Goal: Information Seeking & Learning: Learn about a topic

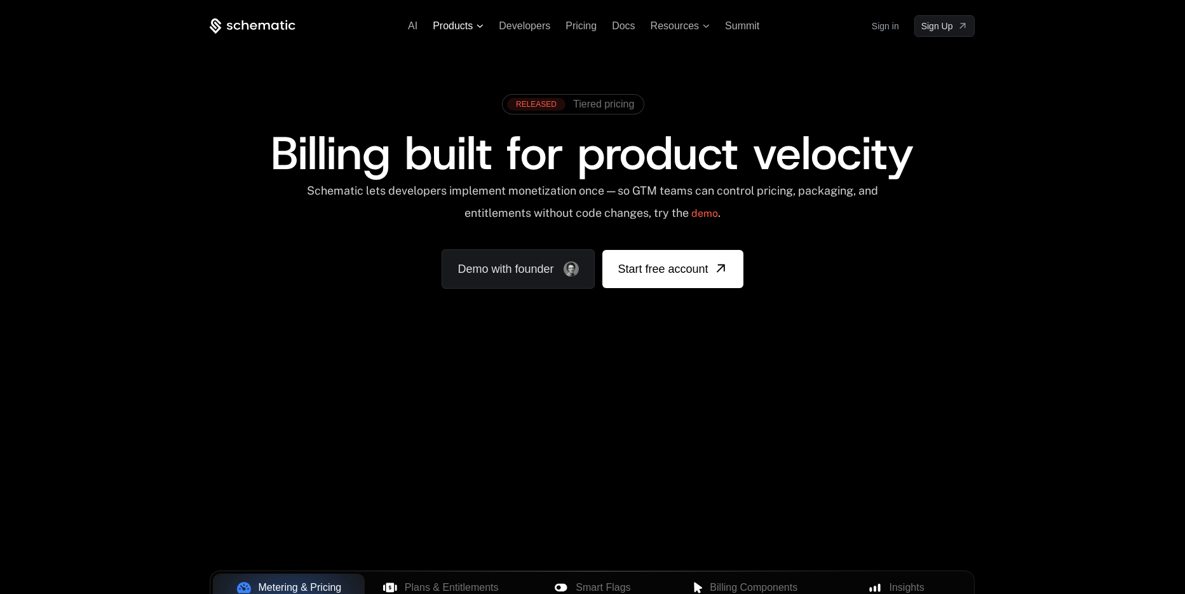
click at [456, 29] on span "Products" at bounding box center [453, 25] width 40 height 11
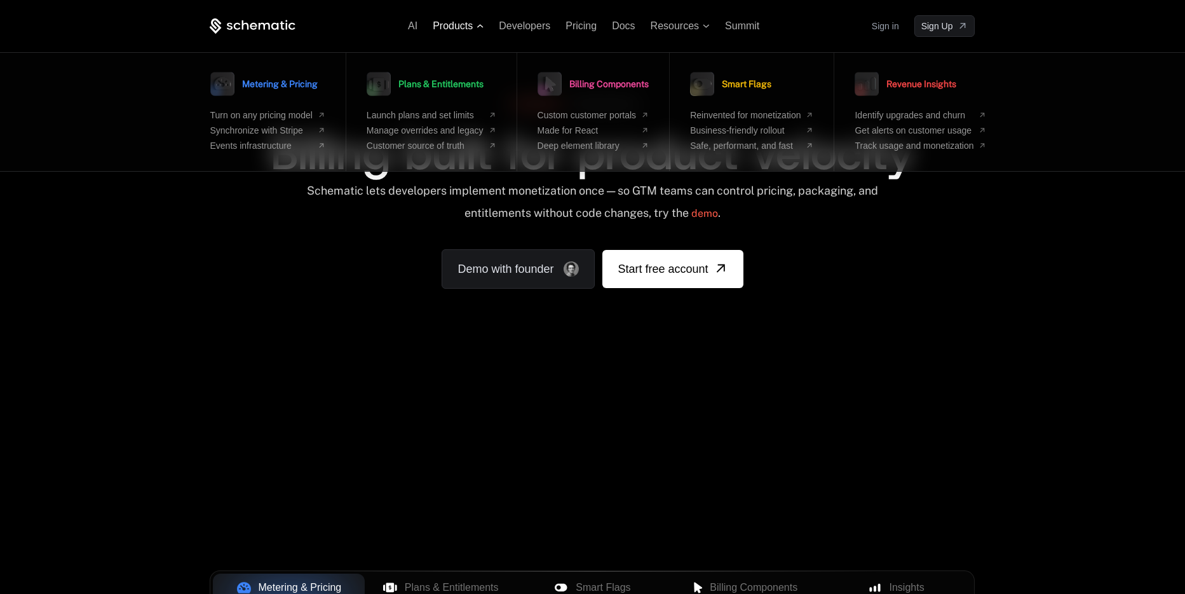
click at [456, 29] on span "Products" at bounding box center [453, 25] width 40 height 11
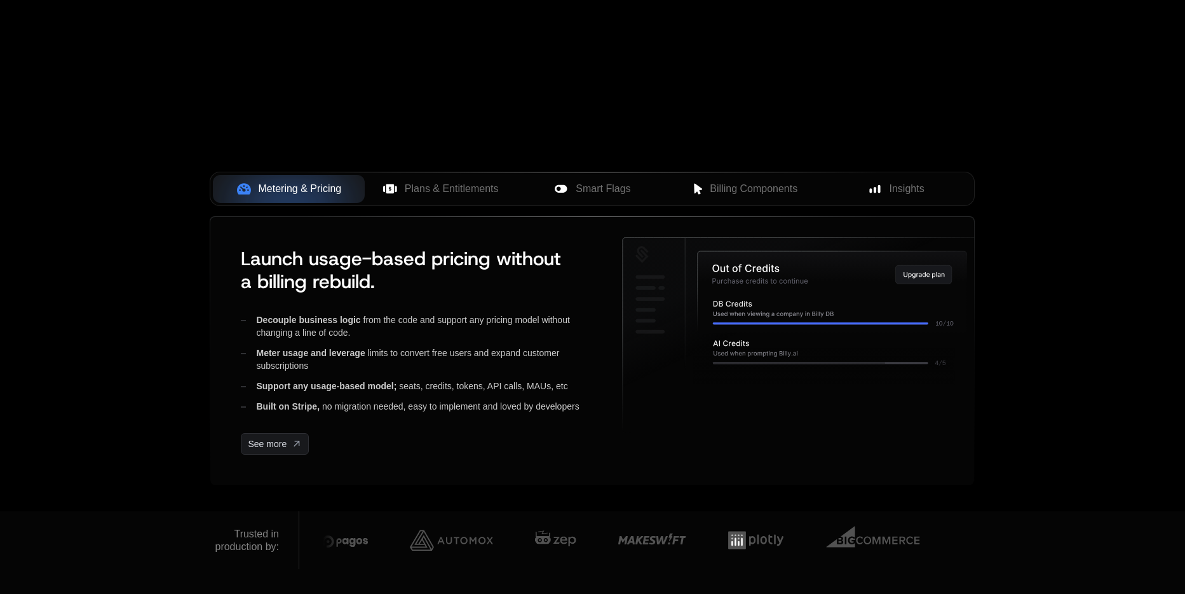
scroll to position [421, 0]
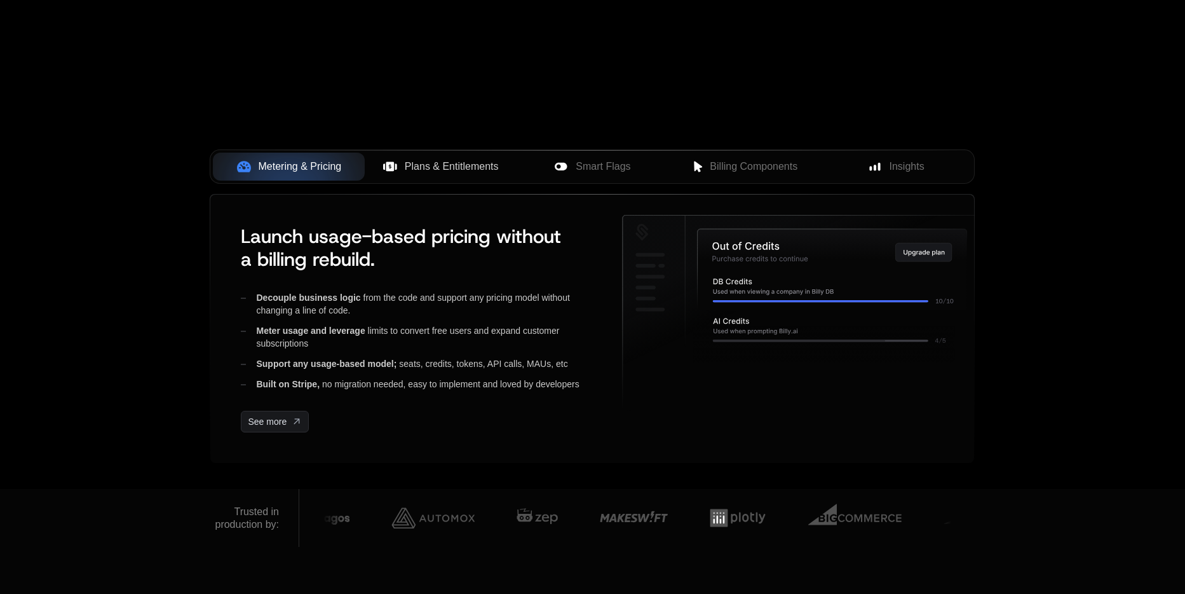
click at [457, 169] on span "Plans & Entitlements" at bounding box center [452, 166] width 94 height 15
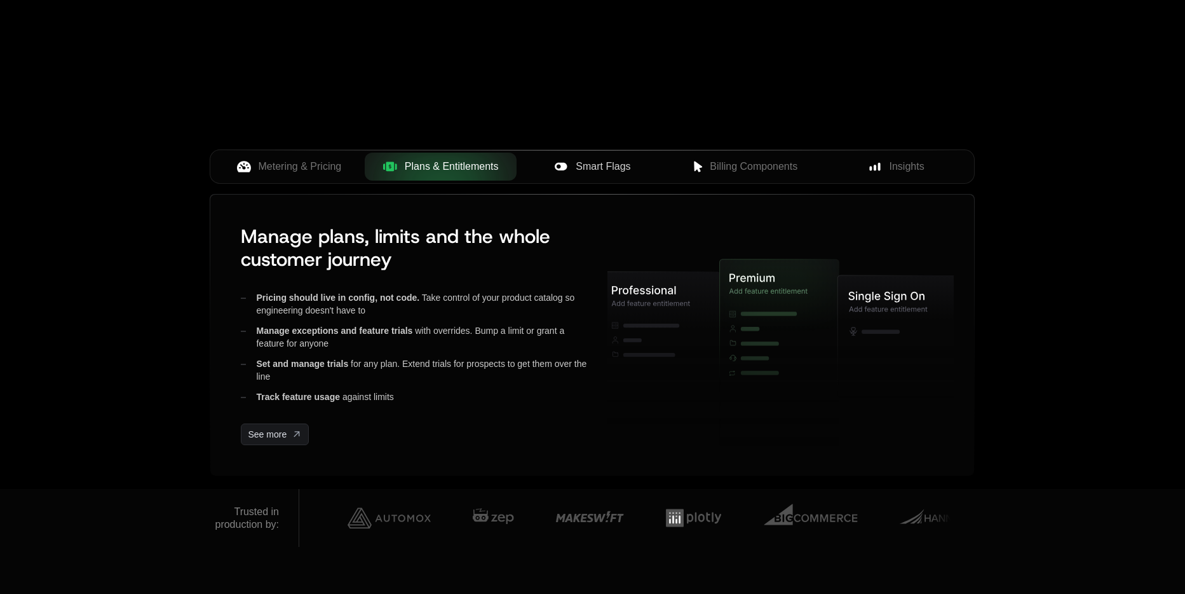
click at [599, 168] on span "Smart Flags" at bounding box center [603, 166] width 55 height 15
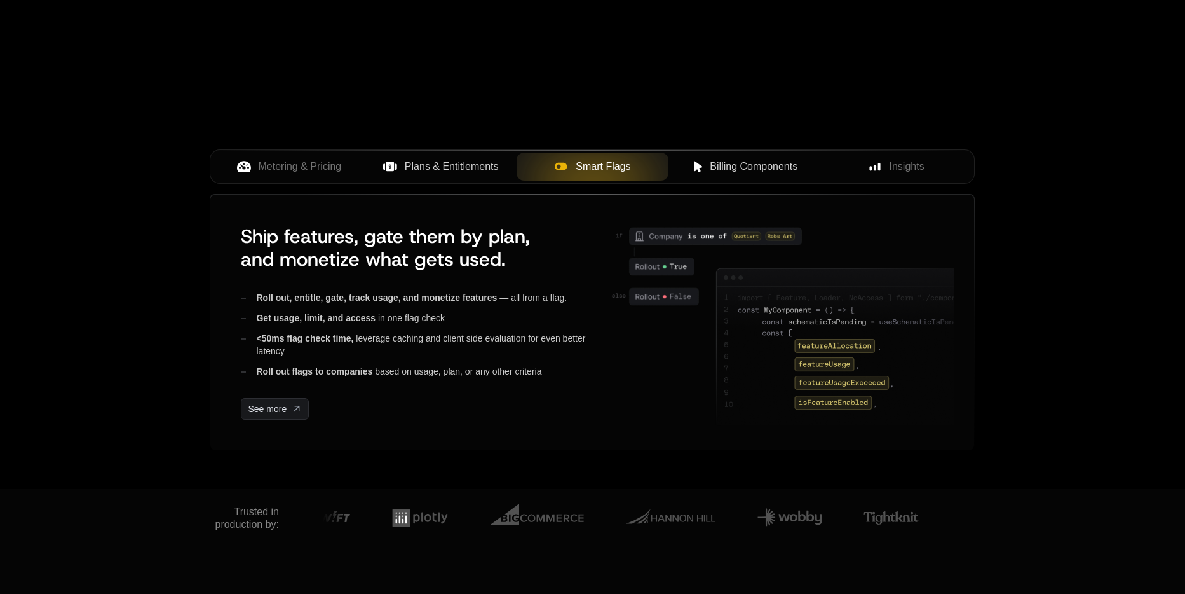
click at [740, 169] on span "Billing Components" at bounding box center [754, 166] width 88 height 15
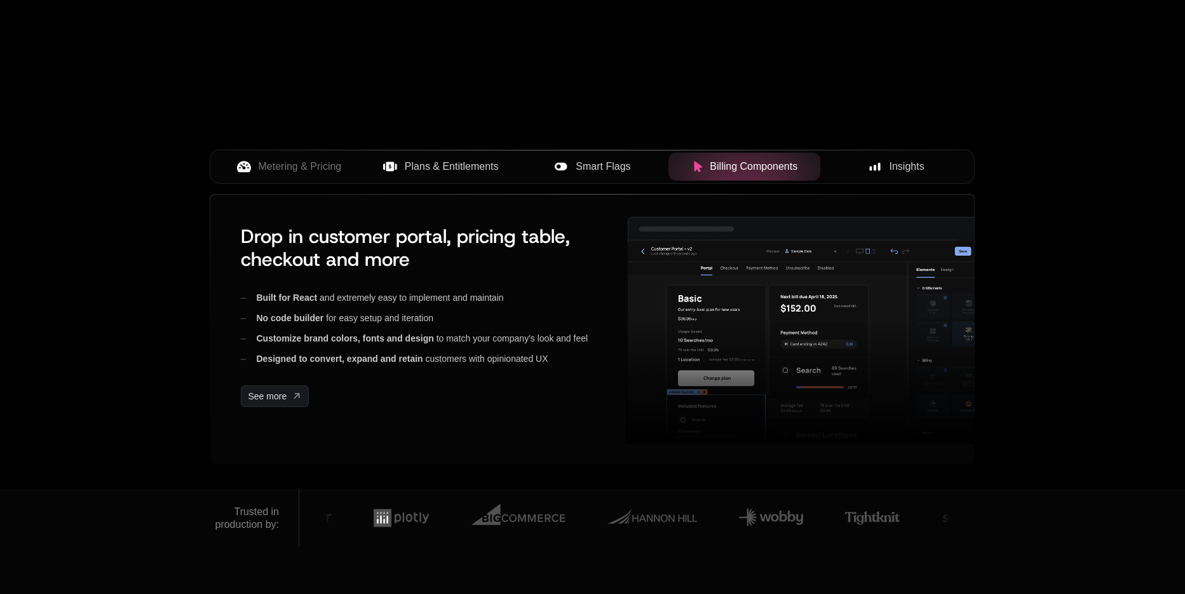
click at [893, 170] on span "Insights" at bounding box center [907, 166] width 35 height 15
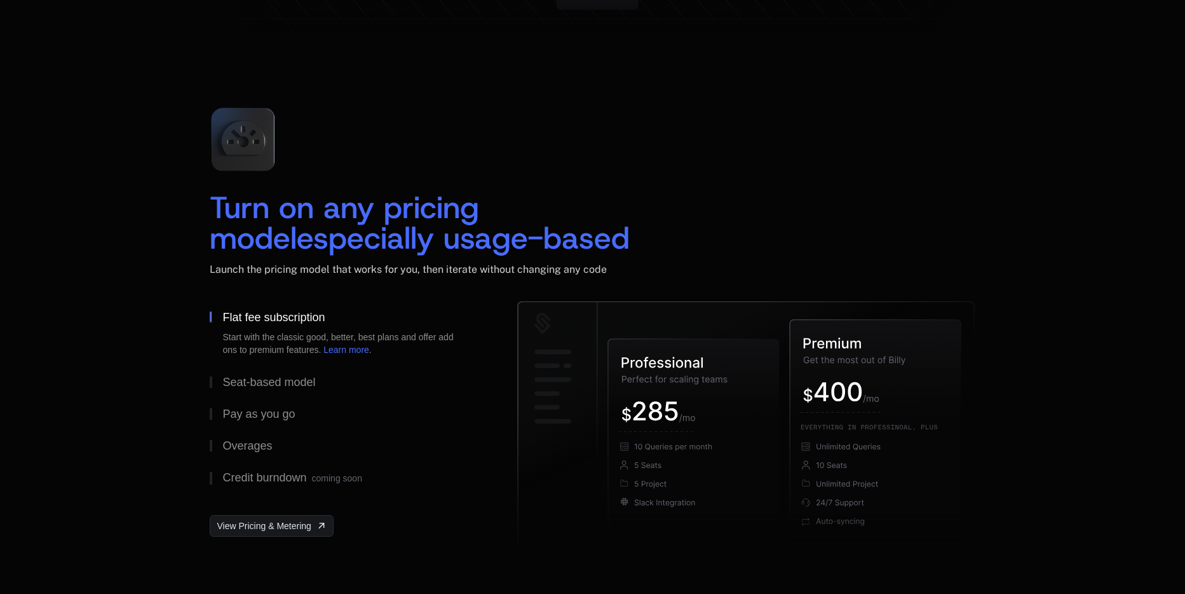
scroll to position [1828, 0]
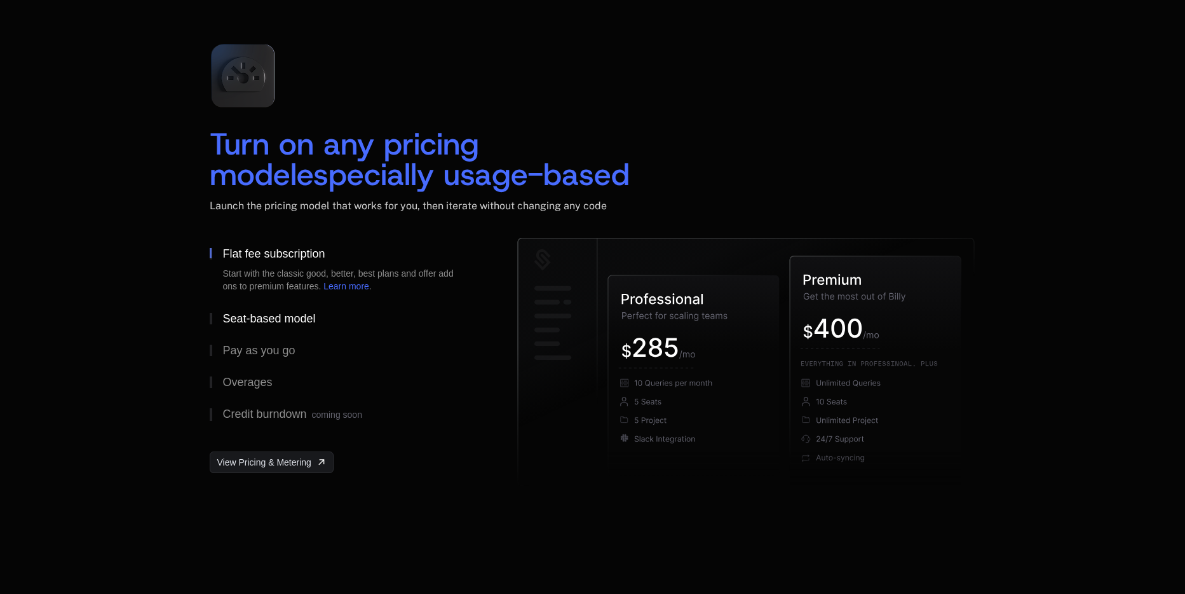
click at [268, 322] on div "Seat-based model" at bounding box center [268, 318] width 93 height 11
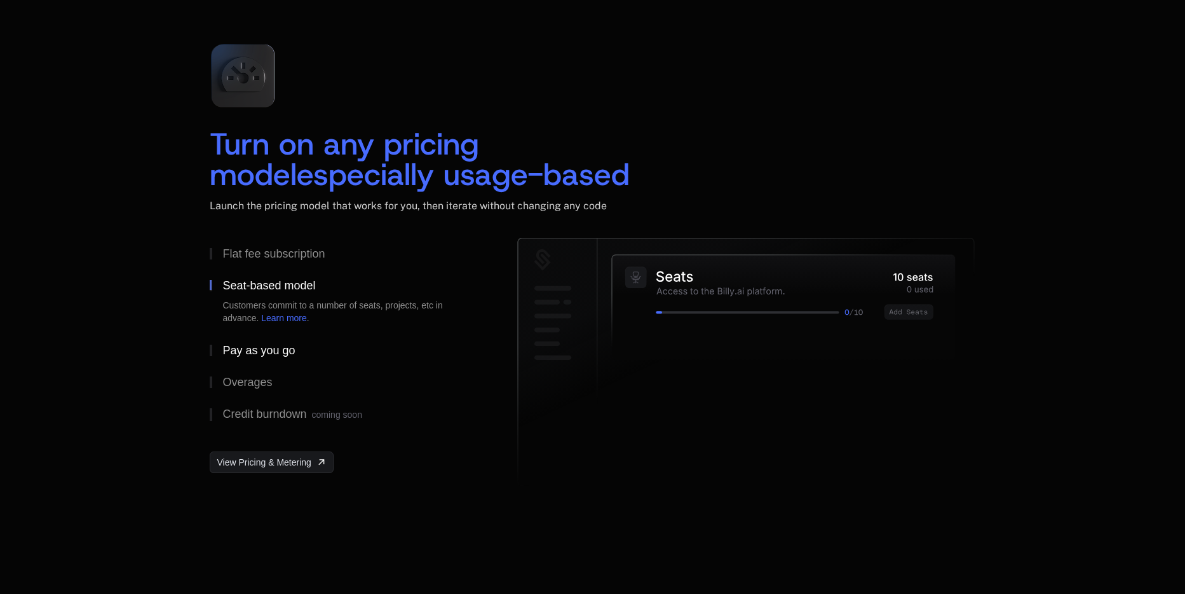
click at [267, 355] on div "Pay as you go" at bounding box center [258, 349] width 72 height 11
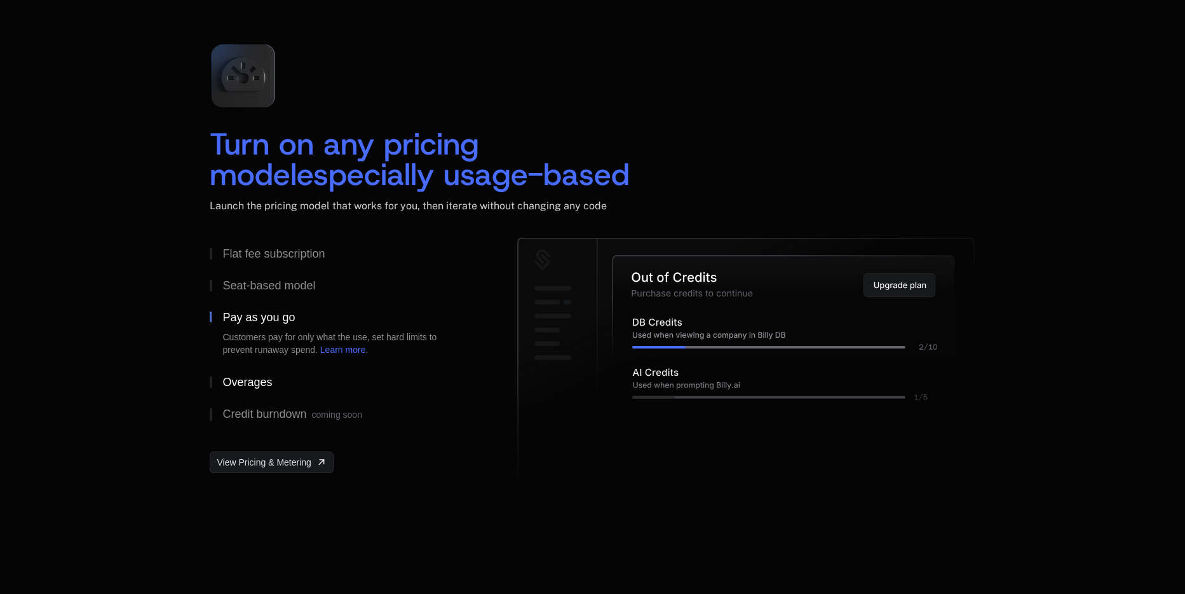
click at [254, 385] on div "Overages" at bounding box center [247, 381] width 50 height 11
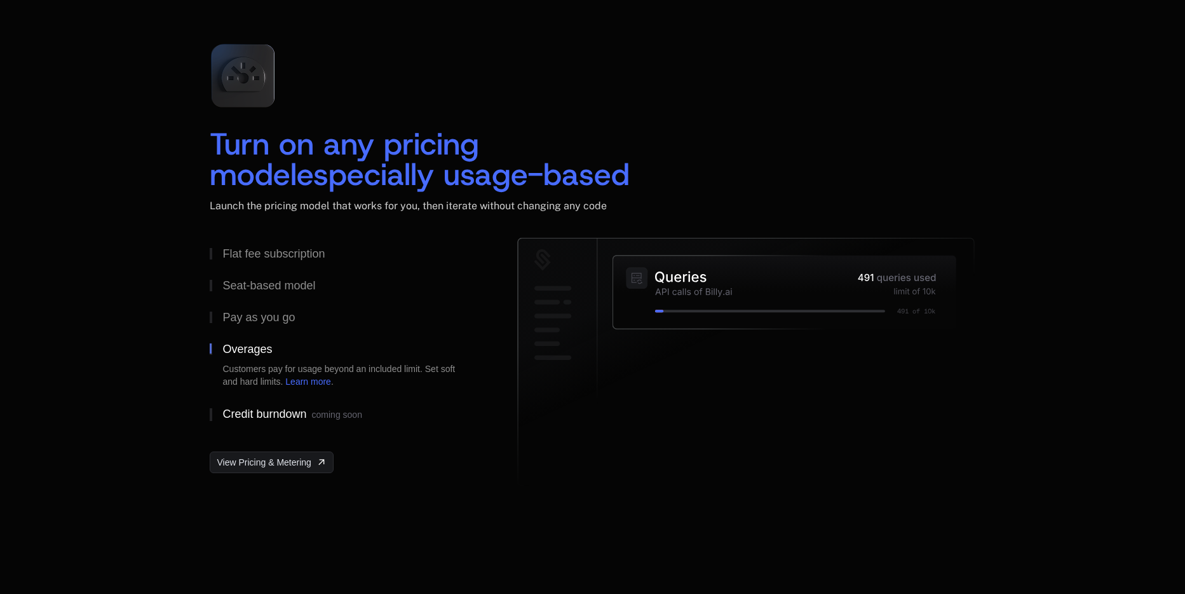
click at [262, 413] on div "Credit burndown coming soon" at bounding box center [291, 414] width 139 height 13
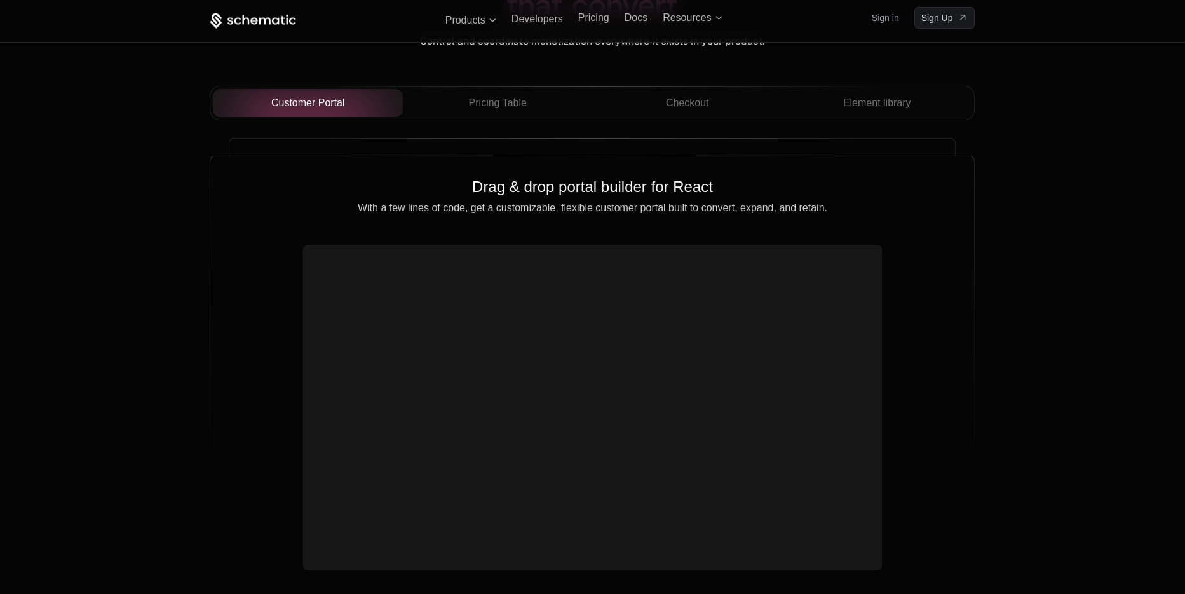
scroll to position [4511, 0]
click at [519, 108] on span "Pricing Table" at bounding box center [498, 104] width 58 height 15
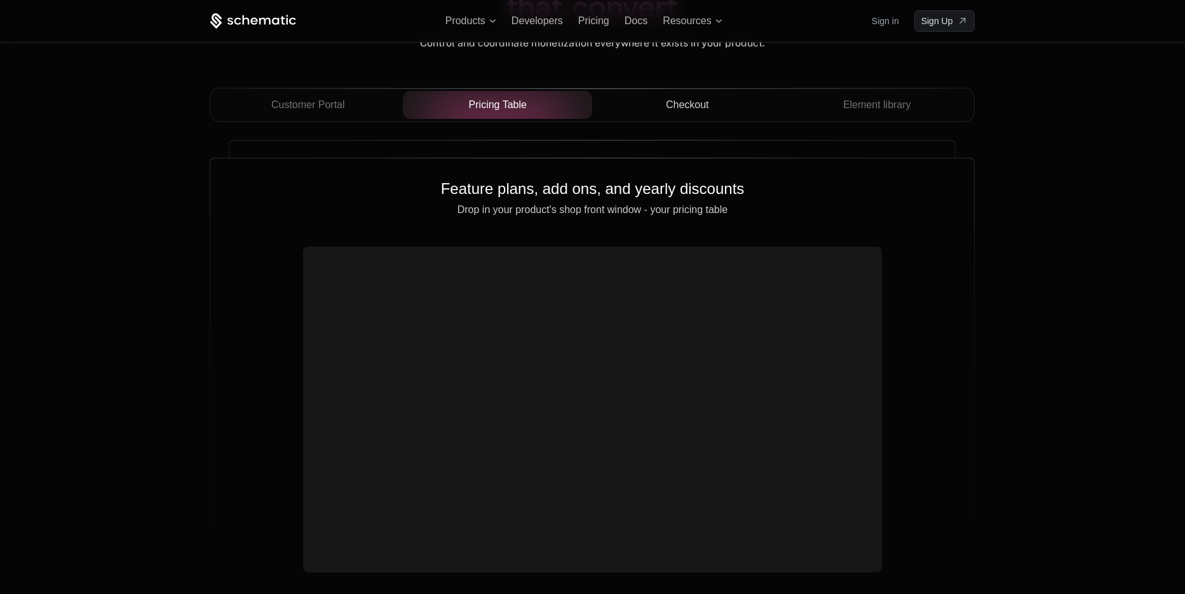
click at [694, 107] on span "Checkout" at bounding box center [687, 104] width 43 height 15
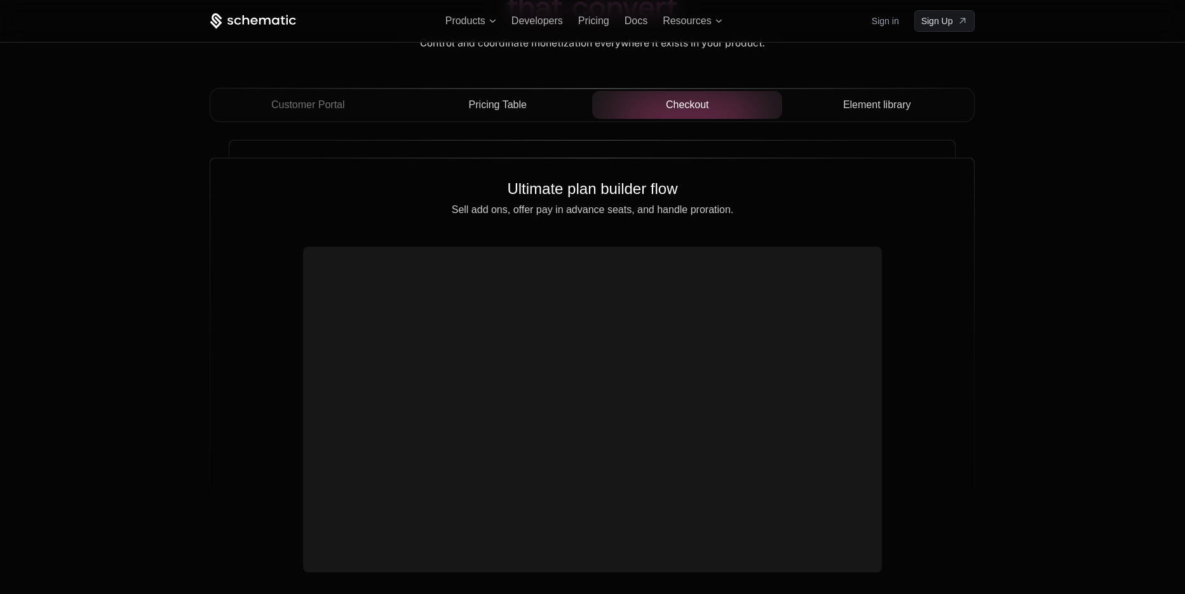
click at [869, 106] on span "Element library" at bounding box center [877, 104] width 68 height 15
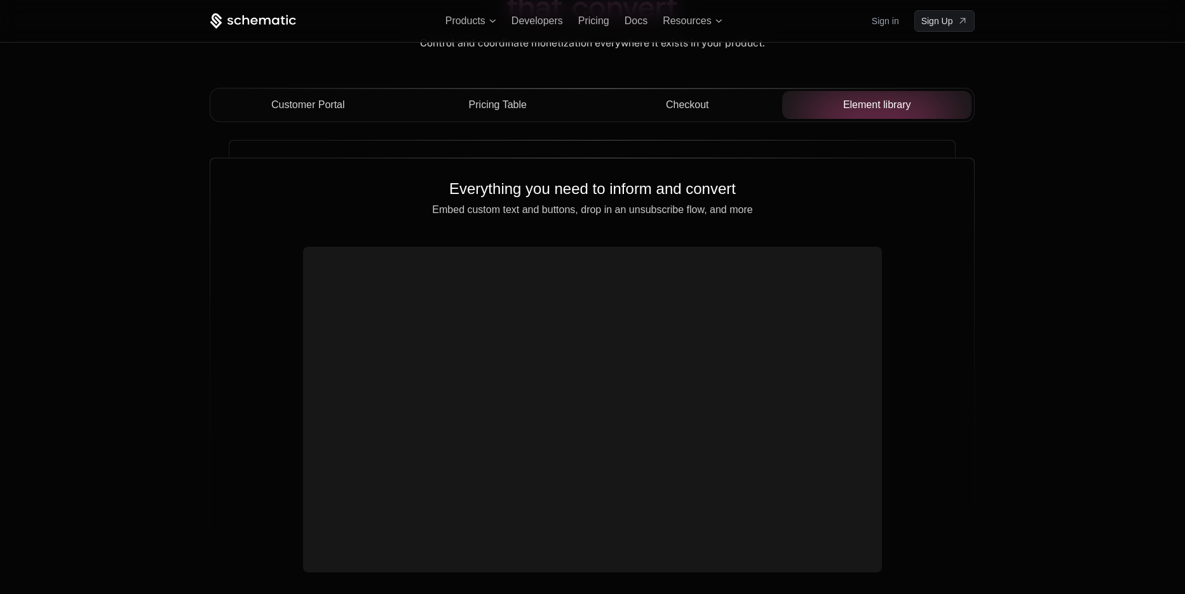
click at [313, 108] on span "Customer Portal" at bounding box center [308, 104] width 74 height 15
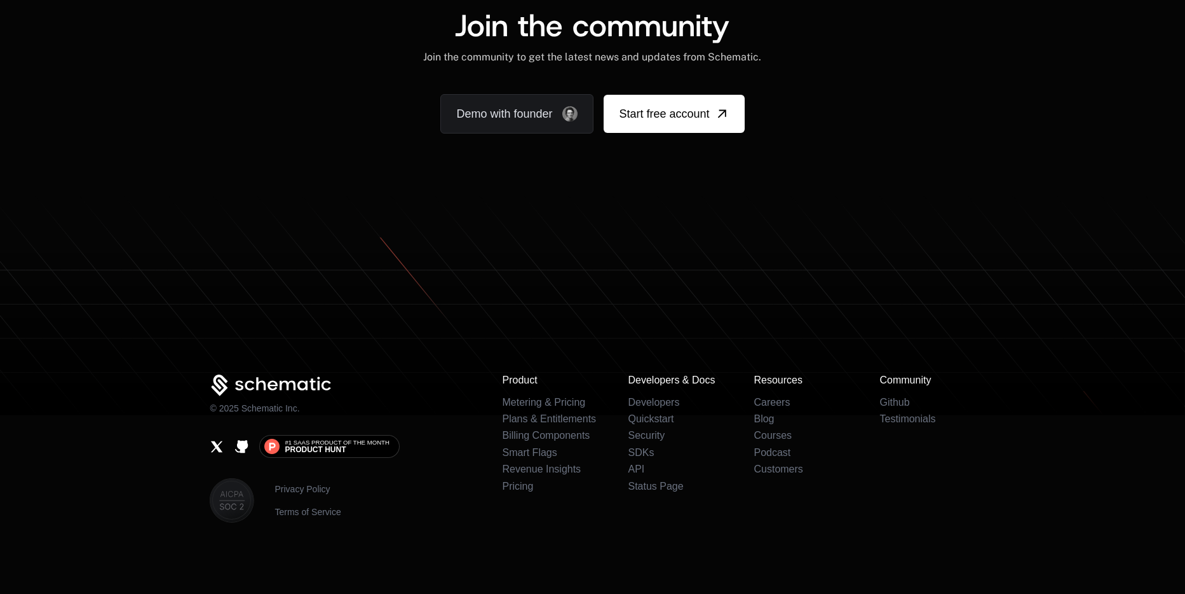
scroll to position [7853, 0]
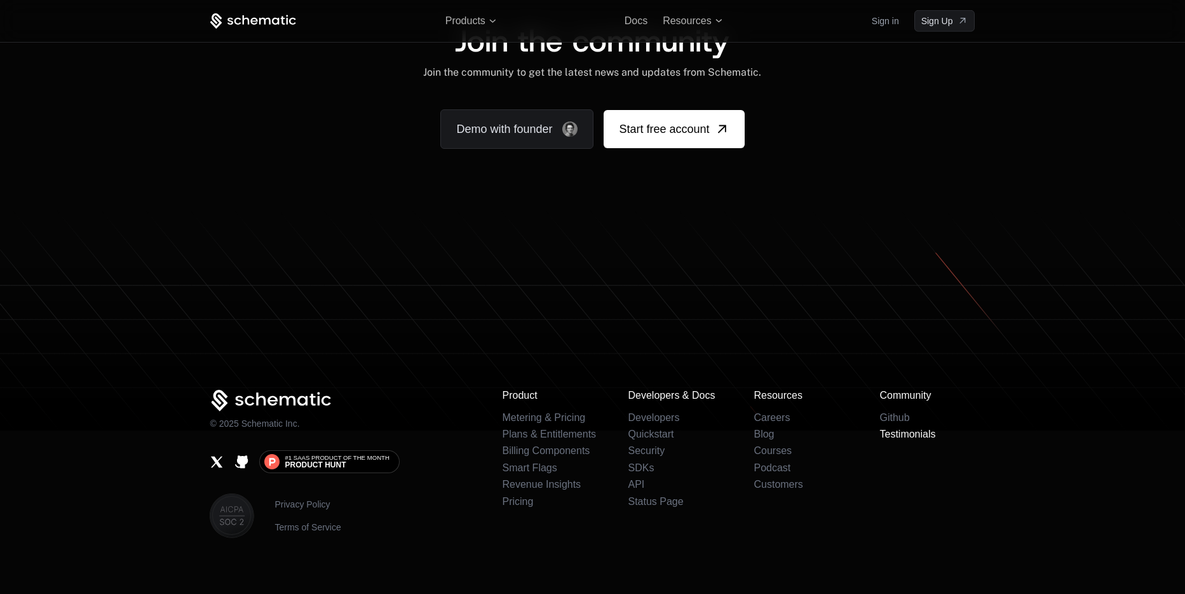
click at [896, 428] on link "Testimonials" at bounding box center [908, 433] width 56 height 11
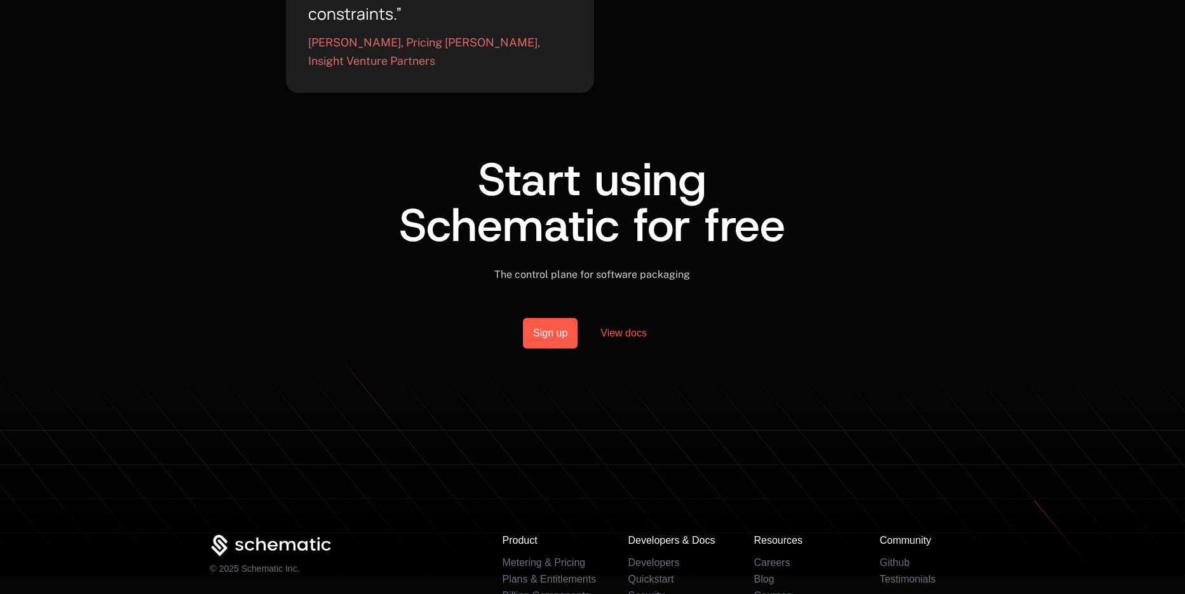
scroll to position [1640, 0]
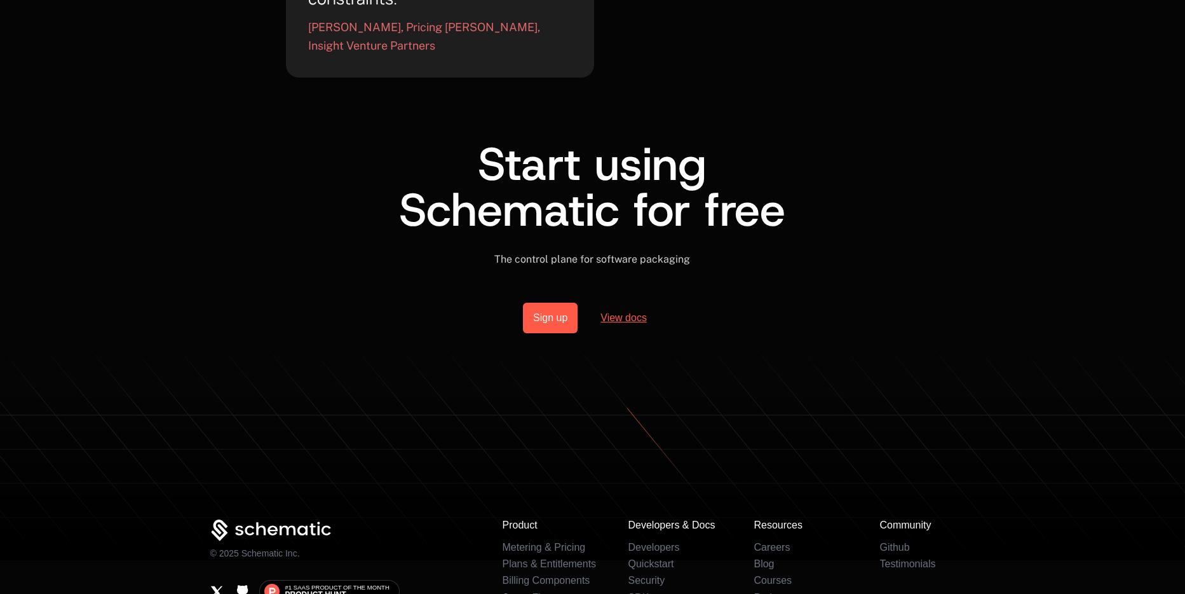
click at [650, 303] on link "View docs" at bounding box center [623, 318] width 77 height 31
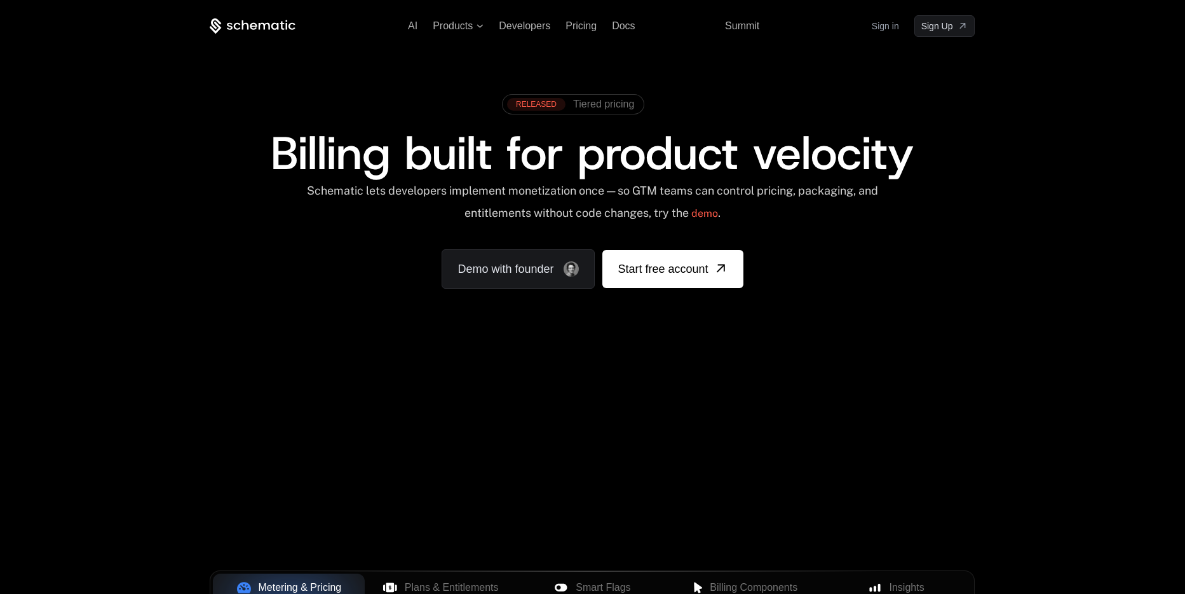
click at [163, 86] on div "AI Products Developers Pricing Docs Resources Summit Sign in Sign Up RELEASED T…" at bounding box center [592, 190] width 1185 height 380
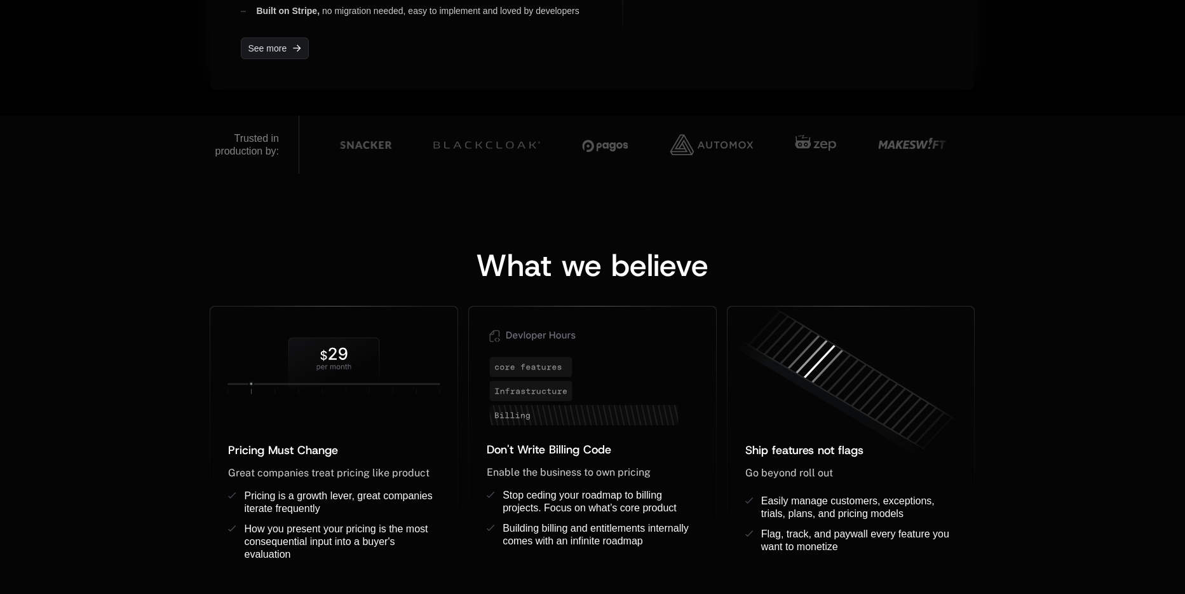
scroll to position [796, 0]
